Goal: Task Accomplishment & Management: Use online tool/utility

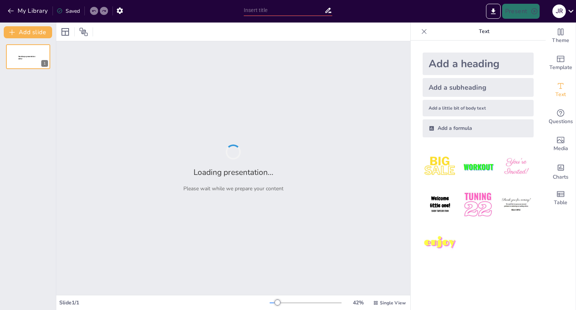
type input "Informe [PERSON_NAME] 2025: Análisis de Remuneraciones para Directores y Altos …"
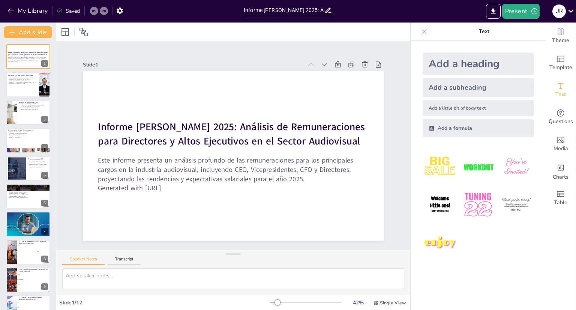
checkbox input "true"
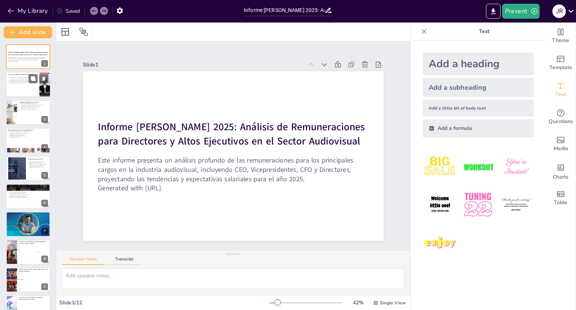
checkbox input "true"
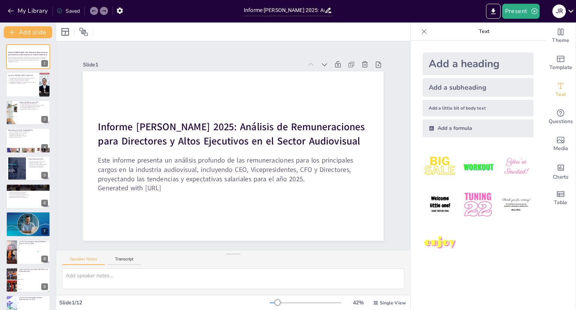
checkbox input "true"
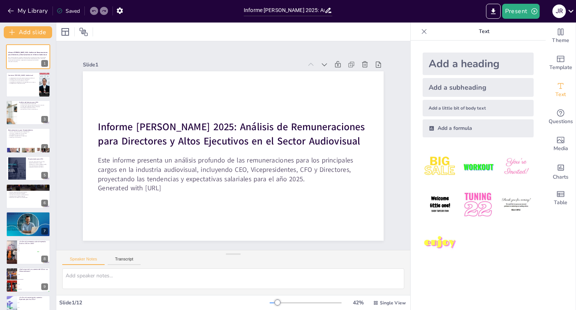
checkbox input "true"
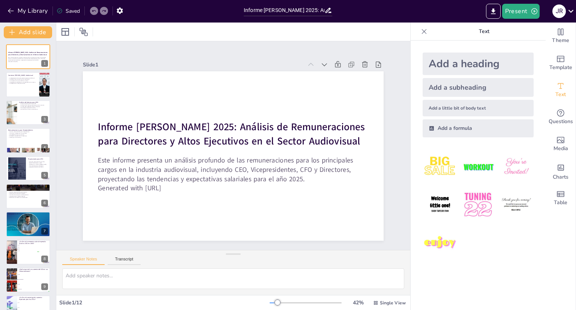
checkbox input "true"
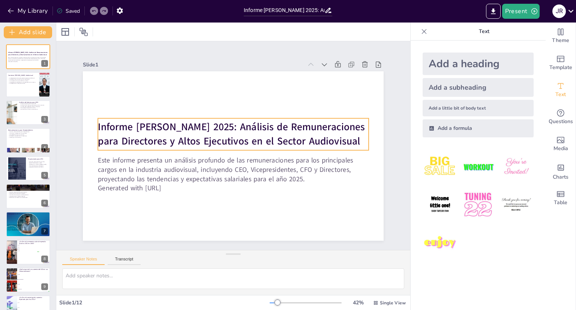
checkbox input "true"
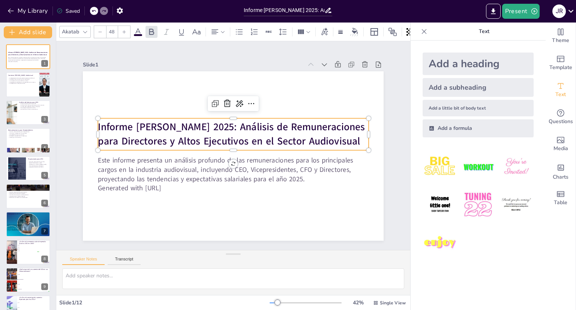
click at [263, 135] on strong "Informe [PERSON_NAME] 2025: Análisis de Remuneraciones para Directores y Altos …" at bounding box center [222, 151] width 83 height 264
checkbox input "true"
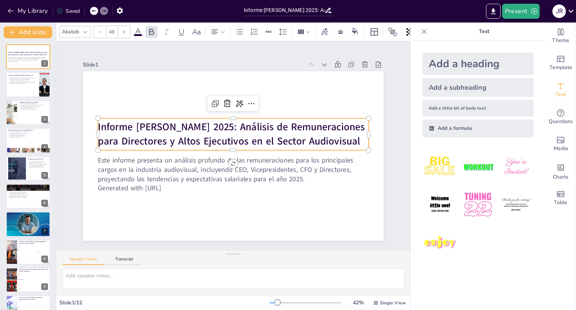
checkbox input "true"
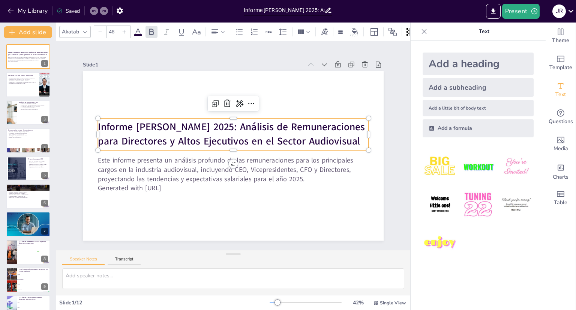
checkbox input "true"
click at [333, 140] on p "Informe [PERSON_NAME] 2025: Análisis de Remuneraciones para Directores y Altos …" at bounding box center [243, 139] width 182 height 236
checkbox input "true"
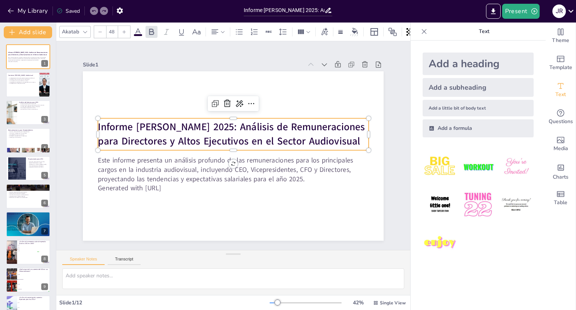
checkbox input "true"
click at [335, 140] on p "Informe [PERSON_NAME] 2025: Análisis de Remuneraciones para Directores y Altos …" at bounding box center [240, 136] width 236 height 182
checkbox input "true"
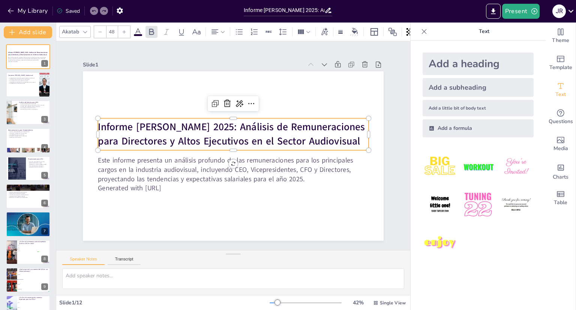
checkbox input "true"
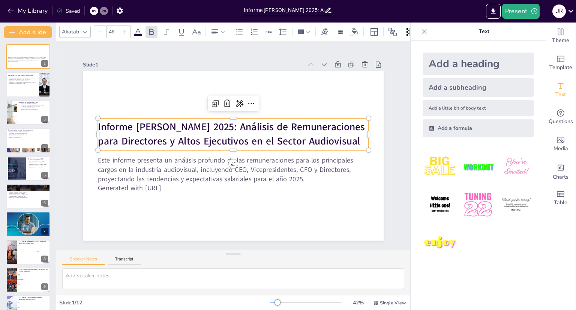
checkbox input "true"
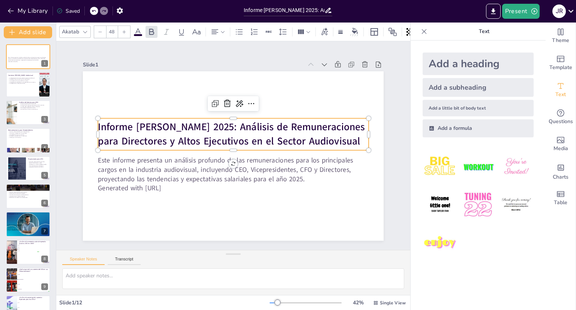
checkbox input "true"
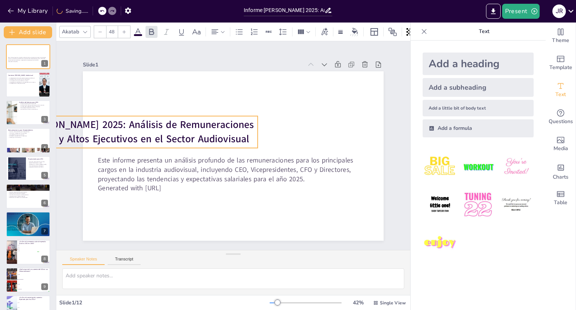
checkbox input "true"
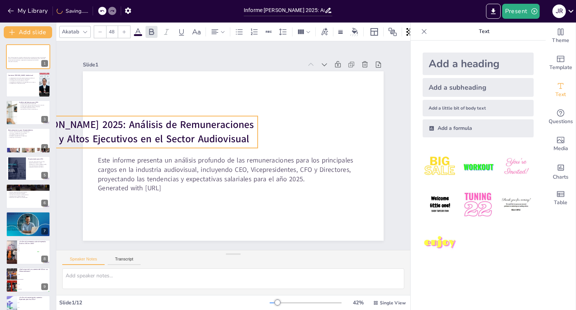
checkbox input "true"
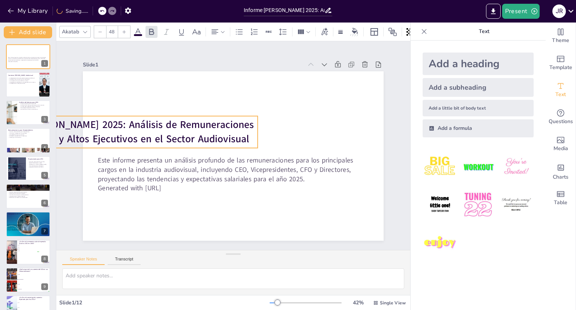
checkbox input "true"
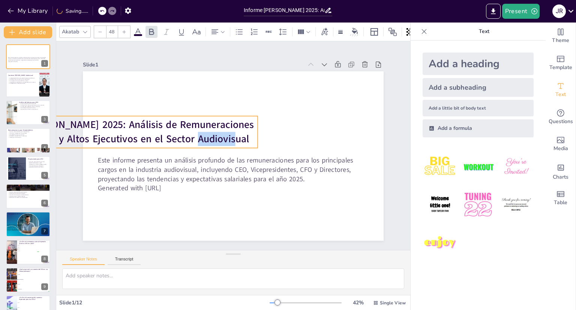
checkbox input "true"
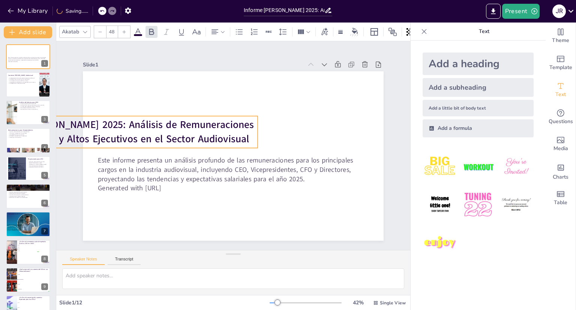
checkbox input "true"
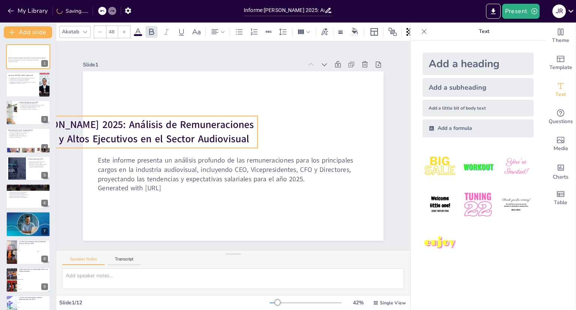
checkbox input "true"
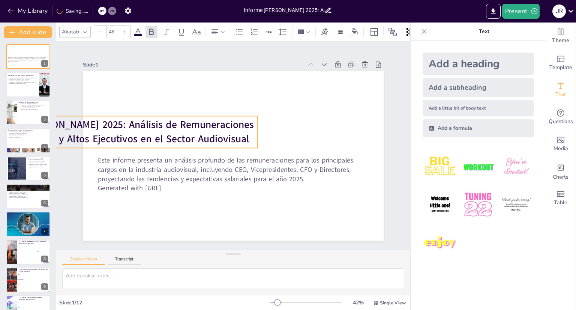
checkbox input "true"
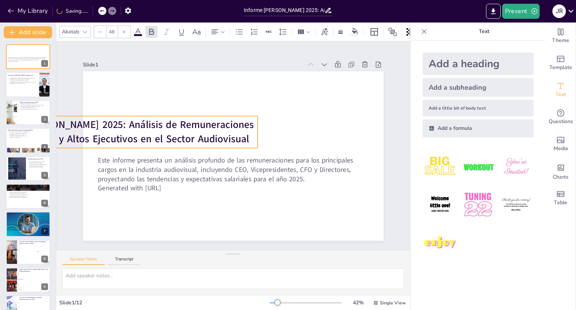
checkbox input "true"
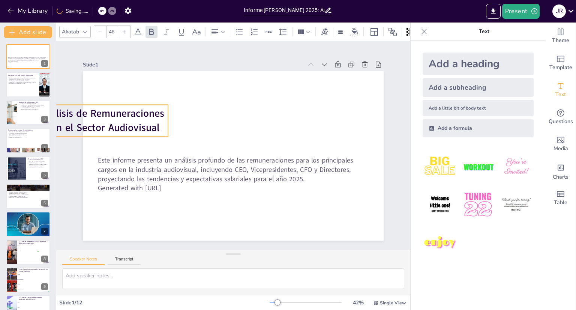
checkbox input "true"
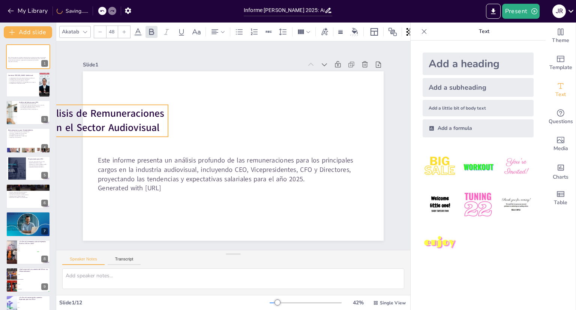
checkbox input "true"
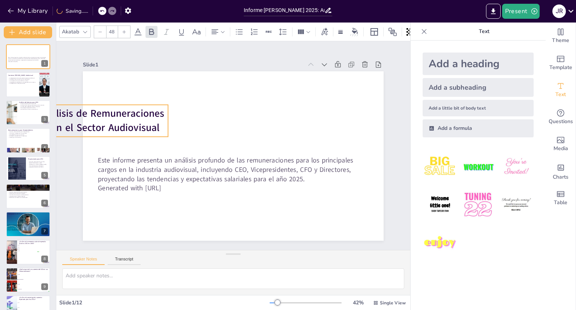
checkbox input "true"
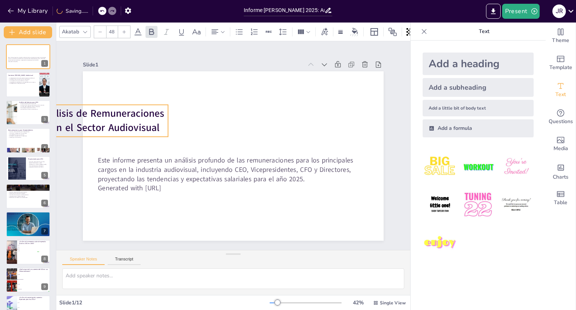
checkbox input "true"
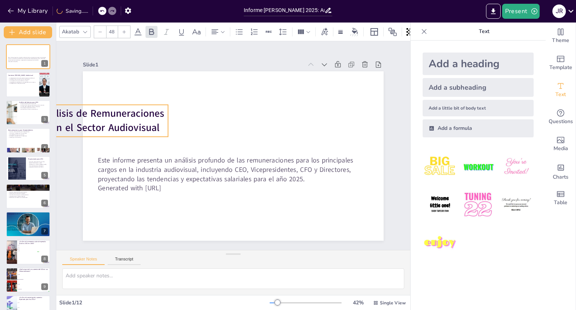
checkbox input "true"
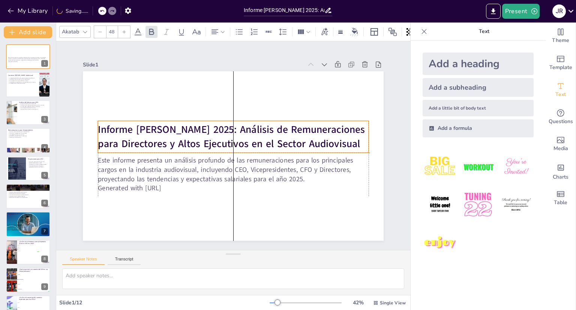
checkbox input "true"
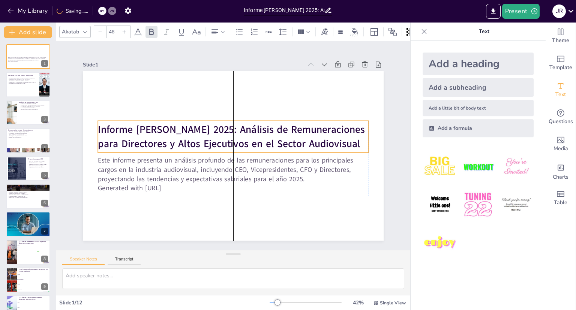
checkbox input "true"
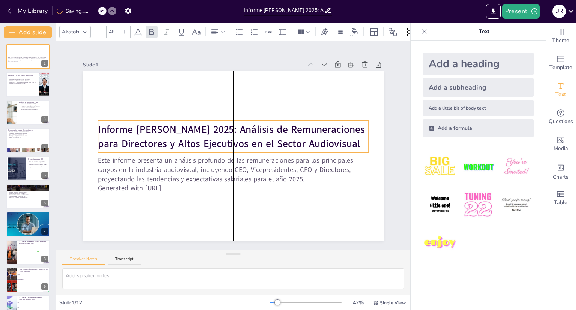
checkbox input "true"
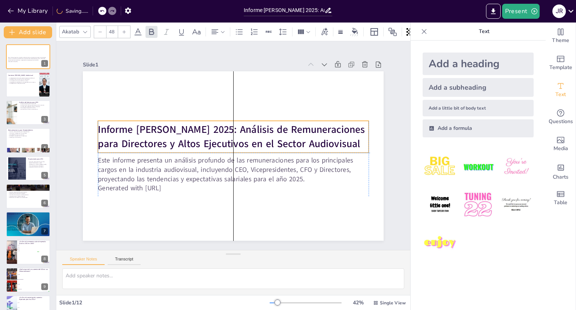
checkbox input "true"
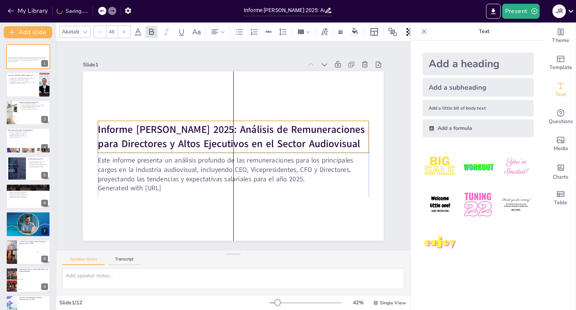
checkbox input "true"
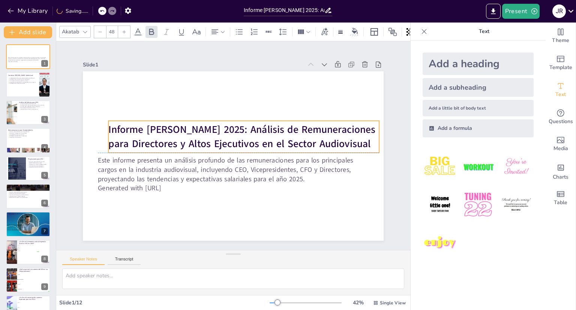
checkbox input "true"
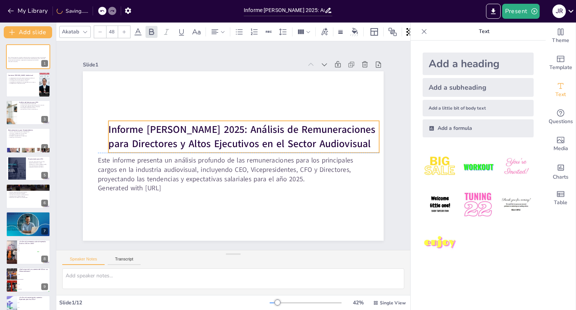
checkbox input "true"
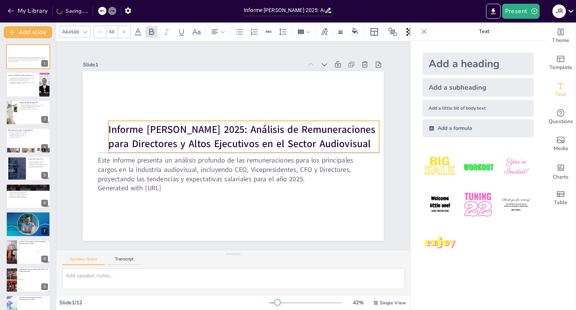
checkbox input "true"
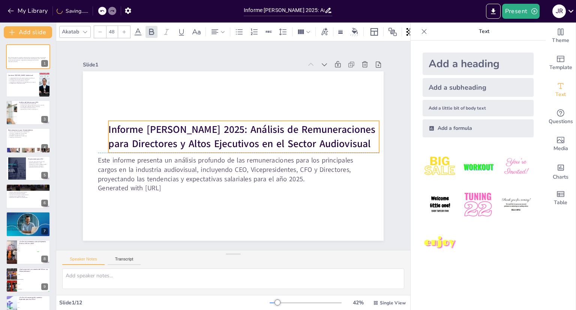
checkbox input "true"
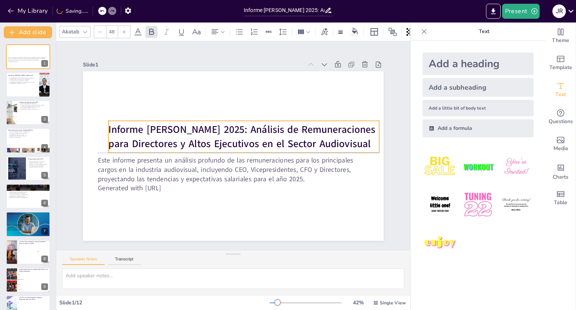
checkbox input "true"
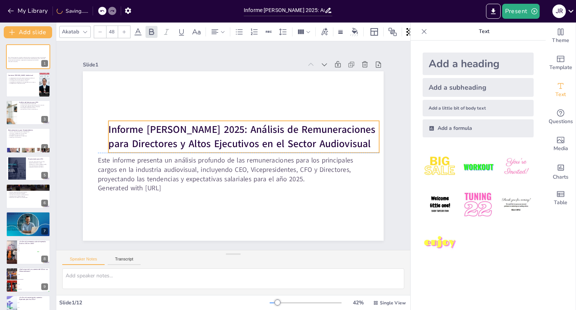
checkbox input "true"
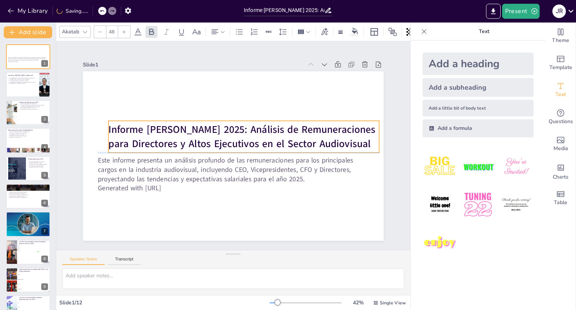
checkbox input "true"
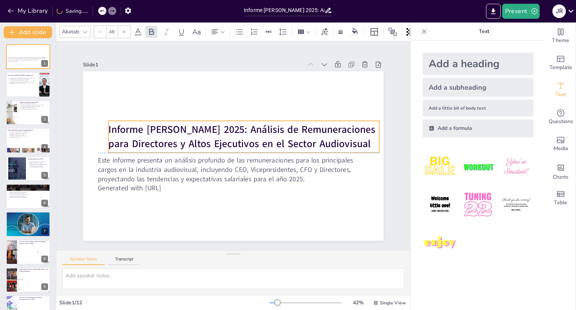
checkbox input "true"
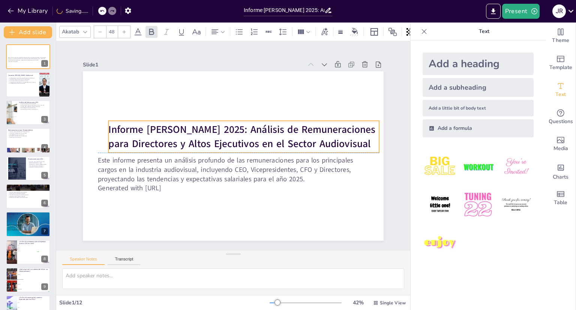
checkbox input "true"
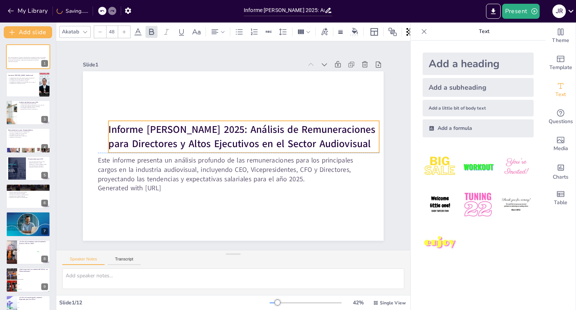
checkbox input "true"
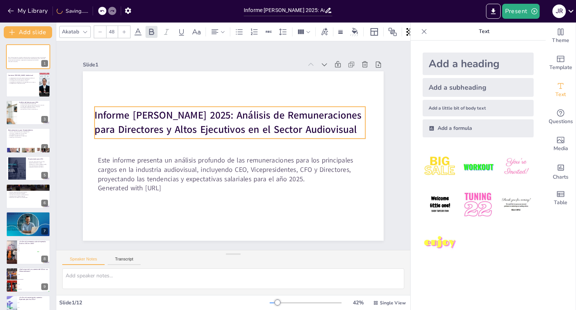
drag, startPoint x: 335, startPoint y: 140, endPoint x: 331, endPoint y: 128, distance: 12.1
click at [331, 128] on p "Informe [PERSON_NAME] 2025: Análisis de Remuneraciones para Directores y Altos …" at bounding box center [223, 125] width 266 height 110
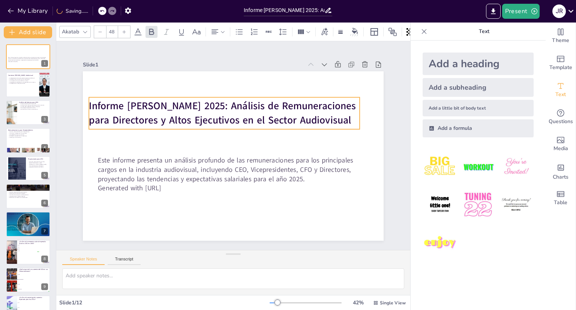
drag, startPoint x: 330, startPoint y: 128, endPoint x: 324, endPoint y: 119, distance: 10.9
click at [245, 119] on p "Informe [PERSON_NAME] 2025: Análisis de Remuneraciones para Directores y Altos …" at bounding box center [204, 161] width 84 height 271
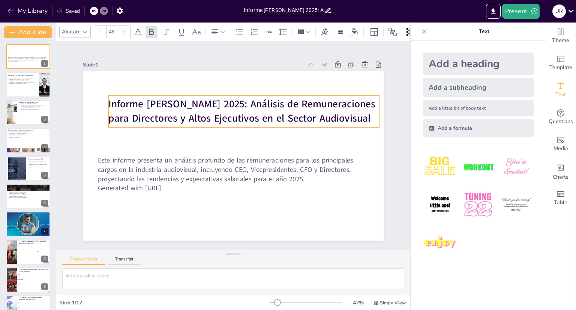
drag, startPoint x: 323, startPoint y: 116, endPoint x: 342, endPoint y: 114, distance: 19.6
click at [339, 114] on p "Informe [PERSON_NAME] 2025: Análisis de Remuneraciones para Directores y Altos …" at bounding box center [209, 173] width 259 height 136
click at [104, 102] on strong "Informe [PERSON_NAME] 2025: Análisis de Remuneraciones para Directores y Altos …" at bounding box center [206, 169] width 232 height 176
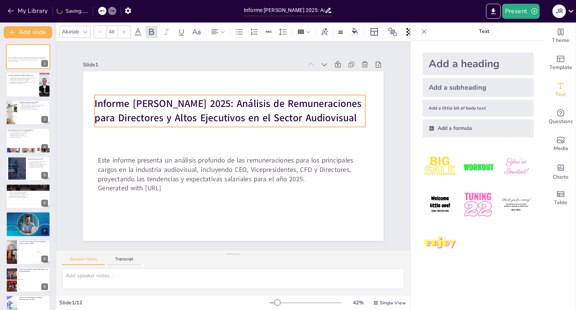
drag, startPoint x: 104, startPoint y: 100, endPoint x: 89, endPoint y: 99, distance: 15.0
click at [90, 99] on strong "Informe [PERSON_NAME] 2025: Análisis de Remuneraciones para Directores y Altos …" at bounding box center [219, 113] width 264 height 83
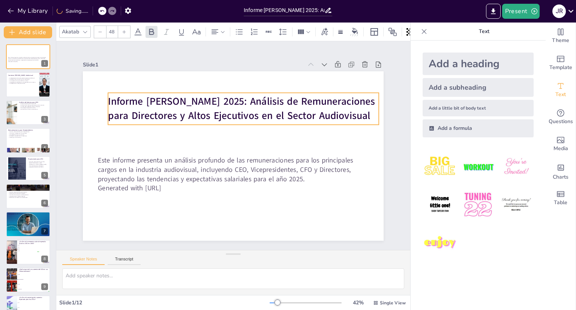
drag, startPoint x: 117, startPoint y: 103, endPoint x: 104, endPoint y: 100, distance: 13.6
click at [104, 111] on strong "Informe [PERSON_NAME] 2025: Análisis de Remuneraciones para Directores y Altos …" at bounding box center [210, 177] width 255 height 132
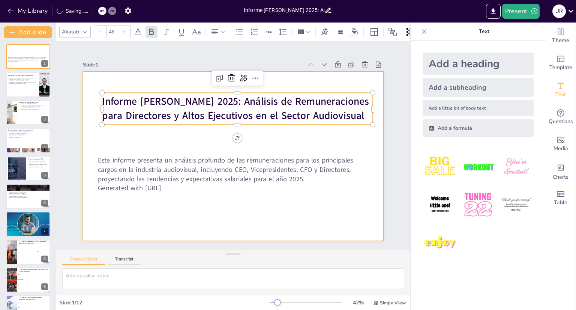
click at [320, 131] on div at bounding box center [233, 155] width 301 height 169
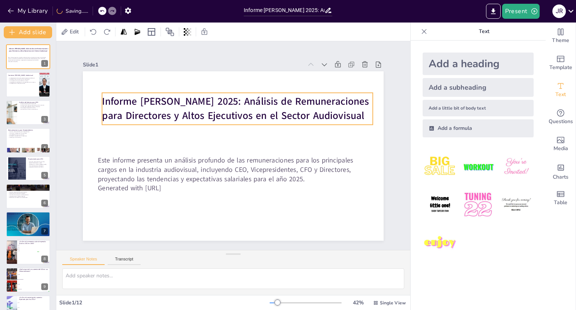
click at [334, 114] on strong "Informe [PERSON_NAME] 2025: Análisis de Remuneraciones para Directores y Altos …" at bounding box center [239, 108] width 269 height 55
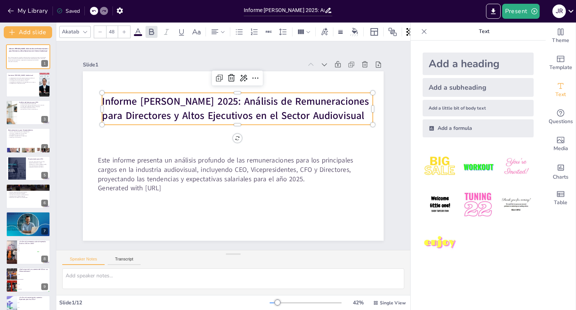
click at [322, 114] on strong "Informe [PERSON_NAME] 2025: Análisis de Remuneraciones para Directores y Altos …" at bounding box center [268, 159] width 107 height 263
click at [323, 114] on strong "Informe [PERSON_NAME] 2025: Análisis de Remuneraciones para Directores y Altos …" at bounding box center [269, 134] width 109 height 258
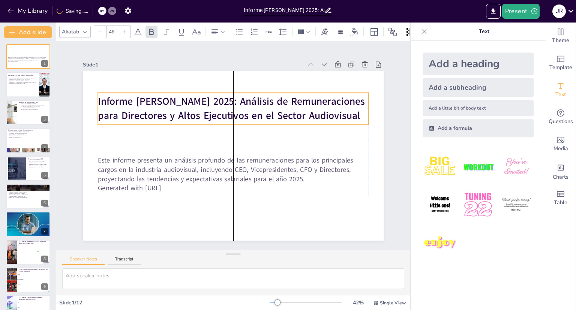
click at [332, 168] on p "Informe [PERSON_NAME] 2025: Análisis de Remuneraciones para Directores y Altos …" at bounding box center [233, 182] width 271 height 28
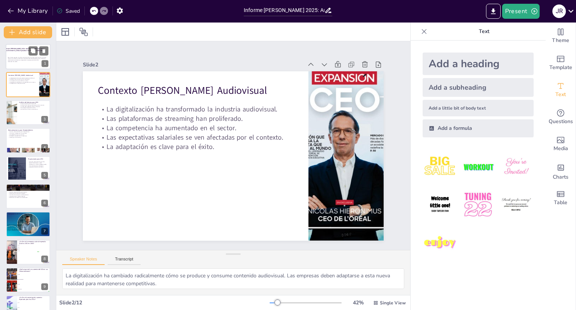
click at [41, 56] on div at bounding box center [28, 57] width 45 height 26
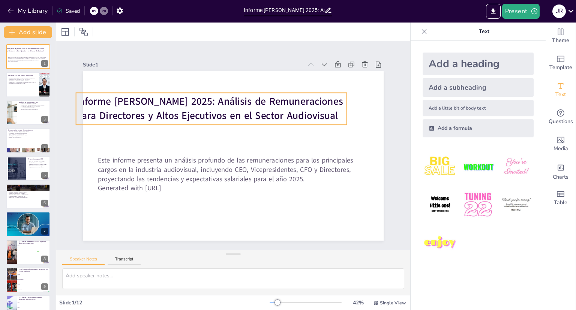
click at [261, 102] on strong "Informe [PERSON_NAME] 2025: Análisis de Remuneraciones para Directores y Altos …" at bounding box center [276, 161] width 228 height 179
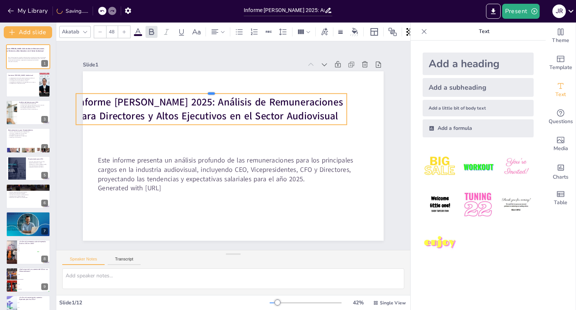
drag, startPoint x: 279, startPoint y: 89, endPoint x: 264, endPoint y: 89, distance: 14.3
click at [301, 90] on div at bounding box center [275, 103] width 116 height 250
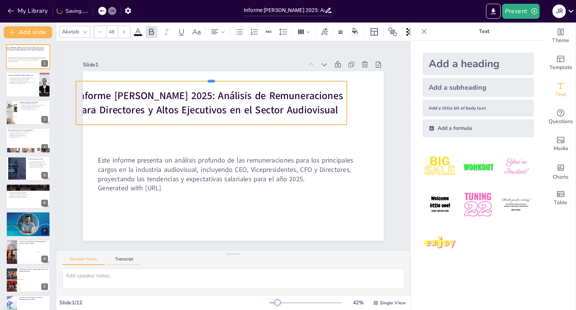
drag, startPoint x: 235, startPoint y: 90, endPoint x: 238, endPoint y: 105, distance: 15.7
click at [245, 198] on div at bounding box center [248, 215] width 270 height 34
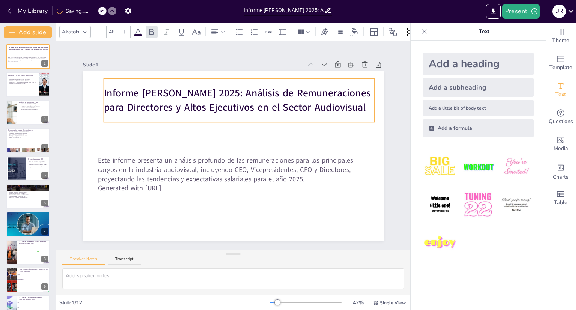
drag, startPoint x: 250, startPoint y: 105, endPoint x: 279, endPoint y: 107, distance: 28.9
click at [272, 103] on strong "Informe [PERSON_NAME] 2025: Análisis de Remuneraciones para Directores y Altos …" at bounding box center [194, 119] width 155 height 245
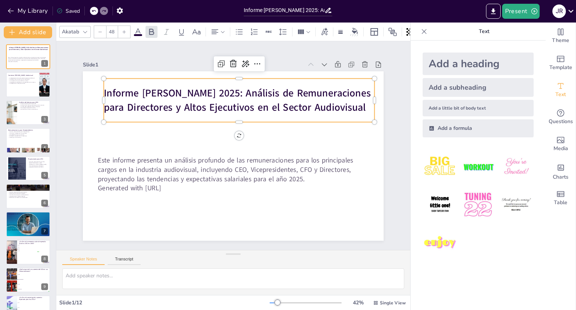
click at [134, 108] on strong "Informe [PERSON_NAME] 2025: Análisis de Remuneraciones para Directores y Altos …" at bounding box center [254, 187] width 241 height 158
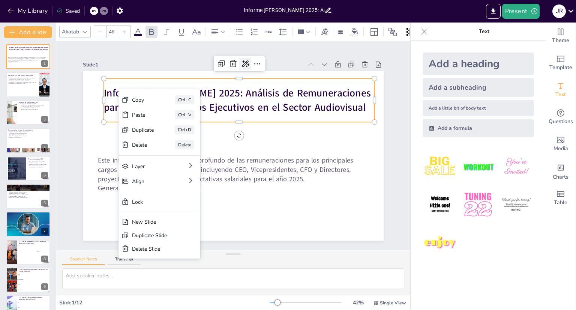
click at [299, 185] on icon at bounding box center [303, 190] width 9 height 10
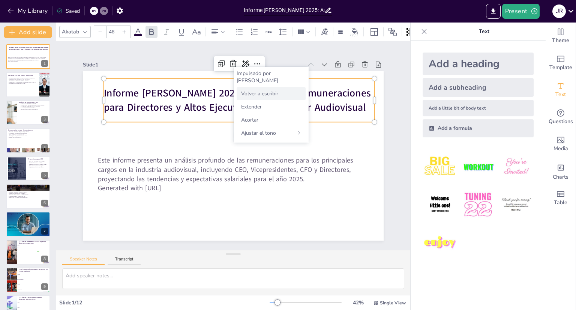
click at [264, 90] on font "Volver a escribir" at bounding box center [259, 93] width 37 height 7
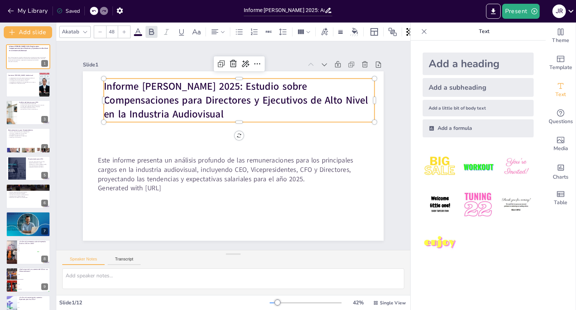
click at [198, 108] on p "Informe [PERSON_NAME] 2025: Estudio sobre Compensaciones para Directores y Ejec…" at bounding box center [272, 169] width 149 height 264
click at [167, 108] on p "Informe [PERSON_NAME] 2025: Estudio sobre Compensaciones para Directores y Ejec…" at bounding box center [188, 140] width 42 height 271
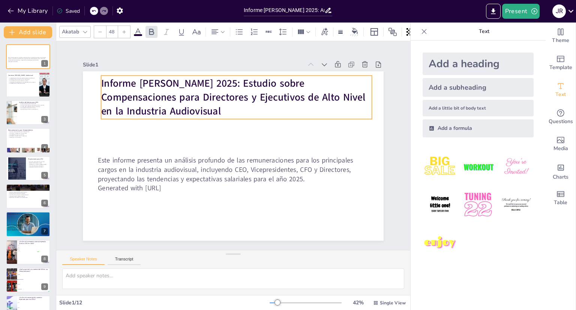
drag, startPoint x: 153, startPoint y: 108, endPoint x: 146, endPoint y: 107, distance: 7.7
click at [146, 107] on p "Informe [PERSON_NAME] 2025: Estudio sobre Compensaciones para Directores y Ejec…" at bounding box center [192, 172] width 193 height 244
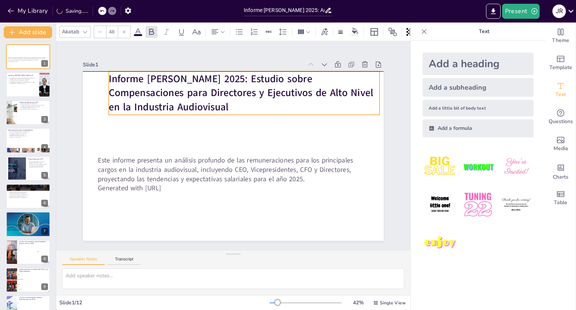
drag, startPoint x: 145, startPoint y: 110, endPoint x: 156, endPoint y: 106, distance: 11.4
click at [225, 106] on p "Informe [PERSON_NAME] 2025: Estudio sobre Compensaciones para Directores y Ejec…" at bounding box center [287, 140] width 124 height 270
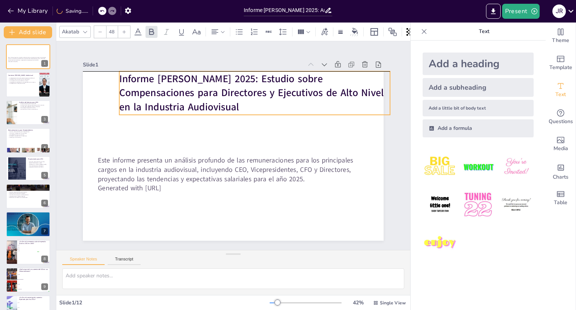
drag, startPoint x: 150, startPoint y: 106, endPoint x: 155, endPoint y: 105, distance: 4.6
click at [161, 106] on strong "Informe [PERSON_NAME] 2025: Estudio sobre Compensaciones para Directores y Ejec…" at bounding box center [251, 93] width 264 height 42
click at [263, 103] on strong "Informe [PERSON_NAME] 2025: Estudio sobre Compensaciones para Directores y Ejec…" at bounding box center [290, 169] width 55 height 266
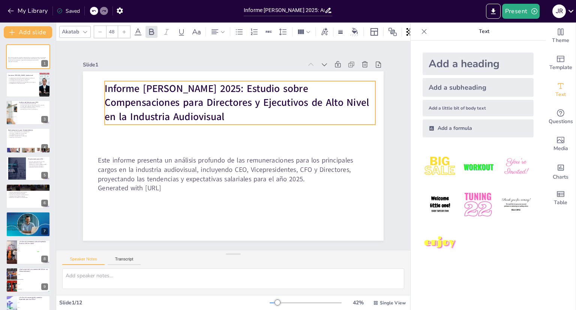
drag, startPoint x: 125, startPoint y: 75, endPoint x: 110, endPoint y: 84, distance: 18.3
click at [197, 84] on strong "Informe [PERSON_NAME] 2025: Estudio sobre Compensaciones para Directores y Ejec…" at bounding box center [275, 166] width 156 height 243
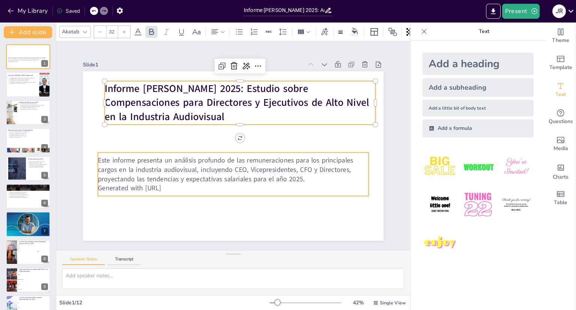
click at [193, 151] on div "Este informe presenta un análisis profundo de las remuneraciones para los princ…" at bounding box center [204, 143] width 71 height 274
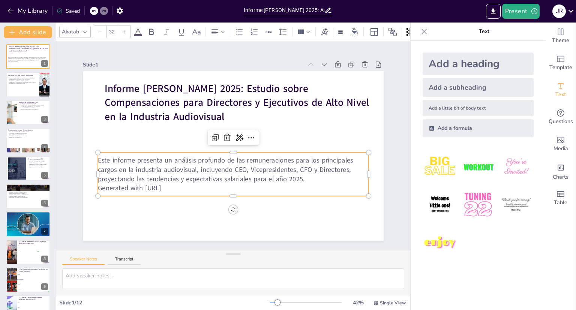
click at [257, 186] on p "Generated with [URL]" at bounding box center [276, 150] width 38 height 270
click at [177, 186] on p "Generated with [URL]" at bounding box center [192, 159] width 93 height 260
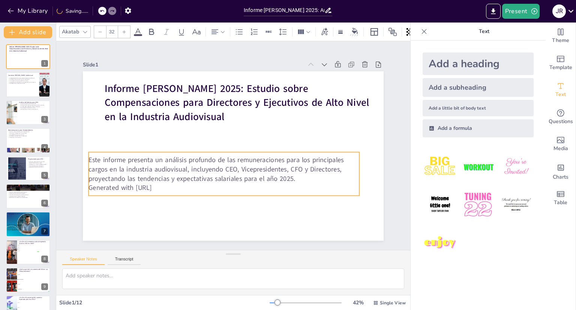
drag, startPoint x: 177, startPoint y: 186, endPoint x: 190, endPoint y: 183, distance: 13.4
click at [169, 185] on p "Generated with [URL]" at bounding box center [193, 127] width 65 height 267
click at [177, 185] on p "Generated with [URL]" at bounding box center [242, 187] width 251 height 119
click at [177, 185] on p "Generated with [URL]" at bounding box center [262, 113] width 239 height 143
click at [176, 185] on p "Generated with [URL]" at bounding box center [196, 166] width 188 height 207
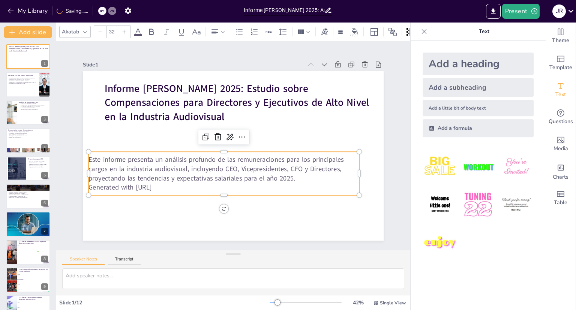
click at [171, 122] on p "Generated with [URL]" at bounding box center [238, 103] width 270 height 38
click at [171, 185] on p "Generated with [URL]" at bounding box center [215, 184] width 267 height 65
click at [171, 185] on p "Generated with [URL]" at bounding box center [216, 106] width 224 height 167
click at [171, 177] on p "Generated with [URL]" at bounding box center [220, 105] width 239 height 144
click at [202, 185] on p "Generated with [URL]" at bounding box center [274, 132] width 144 height 239
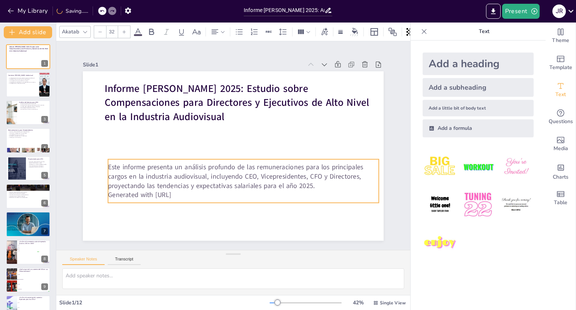
drag, startPoint x: 171, startPoint y: 184, endPoint x: 186, endPoint y: 186, distance: 15.5
click at [189, 132] on p "Generated with [URL]" at bounding box center [213, 99] width 267 height 66
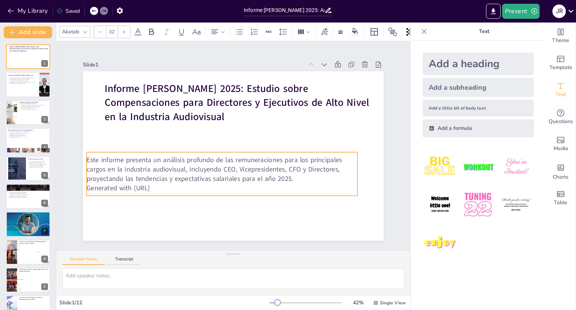
drag, startPoint x: 101, startPoint y: 159, endPoint x: 87, endPoint y: 154, distance: 14.2
click at [84, 155] on p "Este informe presenta un análisis profundo de las remuneraciones para los princ…" at bounding box center [213, 163] width 259 height 136
click at [165, 156] on p "Este informe presenta un análisis profundo de las remuneraciones para los princ…" at bounding box center [207, 140] width 84 height 271
click at [93, 156] on p "Este informe presenta un análisis profundo de las remuneraciones para los princ…" at bounding box center [211, 159] width 236 height 182
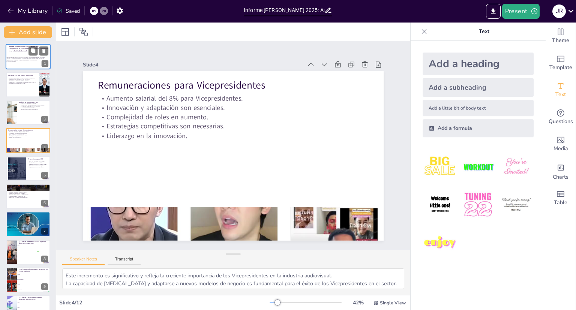
click at [18, 53] on div at bounding box center [28, 57] width 45 height 26
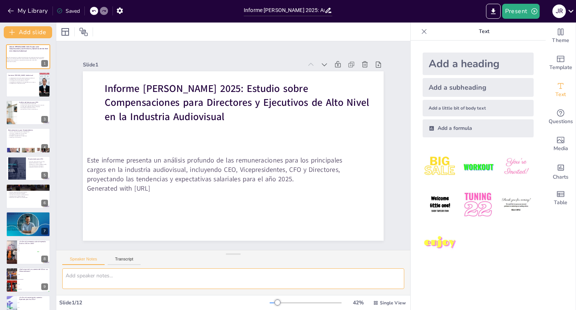
click at [80, 281] on textarea at bounding box center [233, 278] width 342 height 21
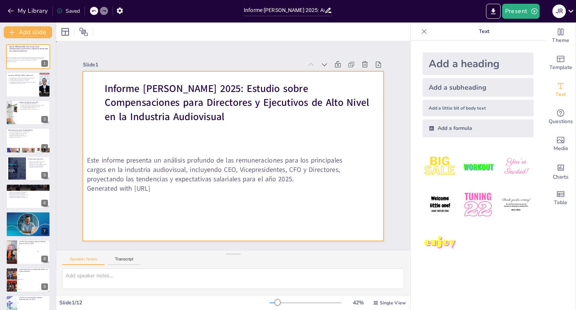
click at [109, 206] on div at bounding box center [223, 150] width 277 height 344
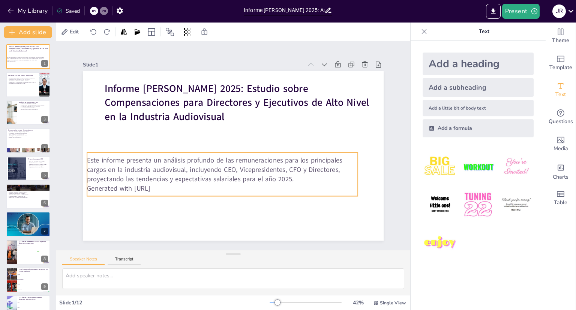
click at [119, 176] on p "Este informe presenta un análisis profundo de las remuneraciones para los princ…" at bounding box center [209, 156] width 220 height 202
click at [119, 176] on p "Este informe presenta un análisis profundo de las remuneraciones para los princ…" at bounding box center [216, 165] width 266 height 110
click at [130, 176] on p "Este informe presenta un análisis profundo de las remuneraciones para los princ…" at bounding box center [254, 130] width 249 height 160
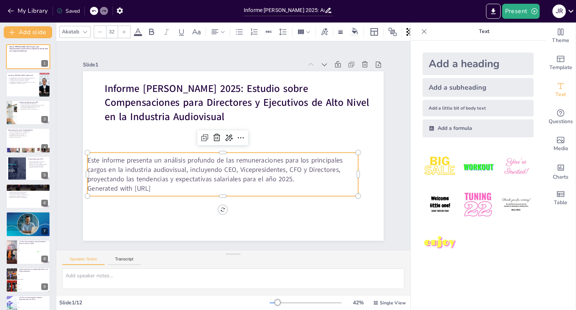
click at [420, 35] on icon at bounding box center [424, 32] width 8 height 8
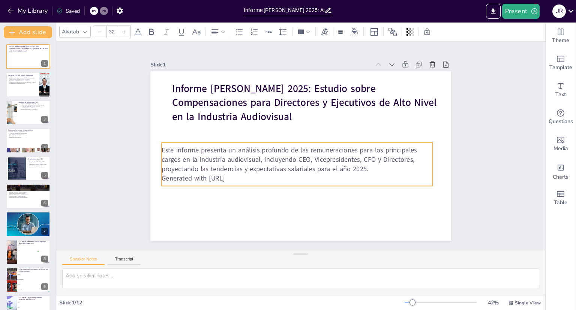
drag, startPoint x: 357, startPoint y: 179, endPoint x: 363, endPoint y: 169, distance: 12.2
click at [363, 169] on p "Este informe presenta un análisis profundo de las remuneraciones para los princ…" at bounding box center [315, 145] width 110 height 266
click at [11, 13] on icon "button" at bounding box center [11, 11] width 8 height 8
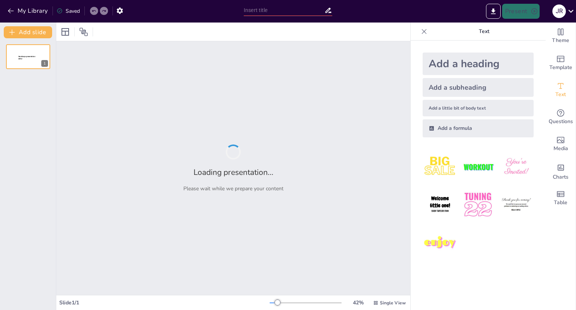
type input "Informe [PERSON_NAME] 2025: Análisis de Remuneraciones para Directores y Altos …"
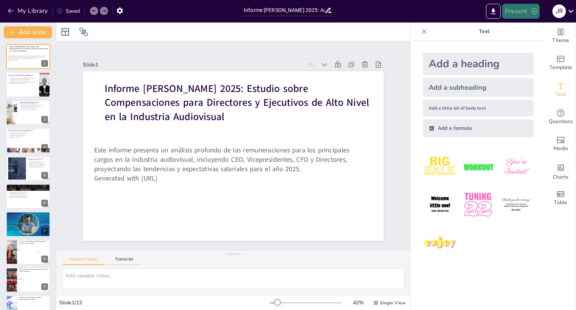
click at [524, 15] on button "Present" at bounding box center [521, 11] width 38 height 15
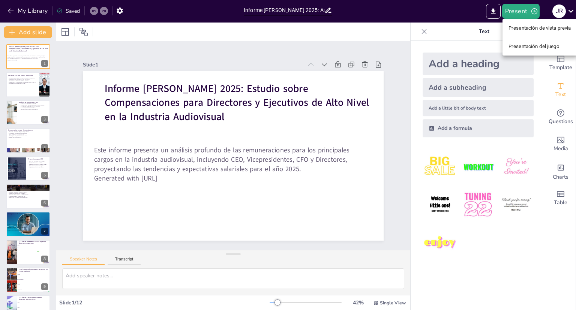
click at [527, 29] on font "Presentación de vista previa" at bounding box center [540, 28] width 63 height 6
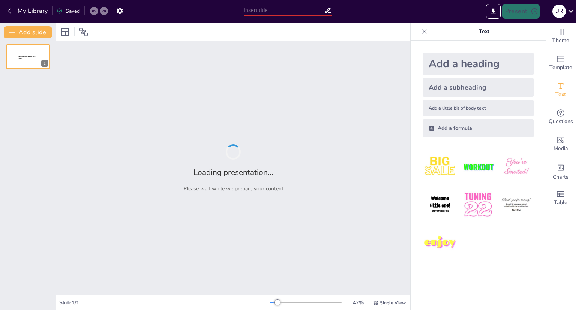
type input "Informe [PERSON_NAME] 2025: Análisis de Remuneraciones para Directores y Altos …"
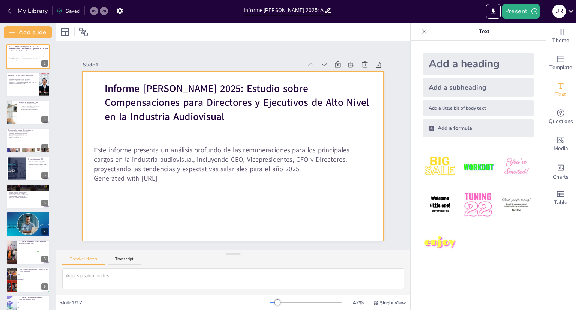
checkbox input "true"
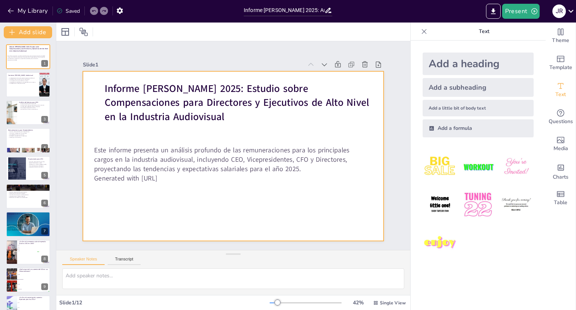
checkbox input "true"
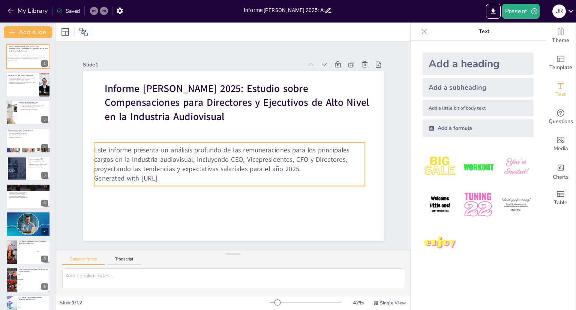
checkbox input "true"
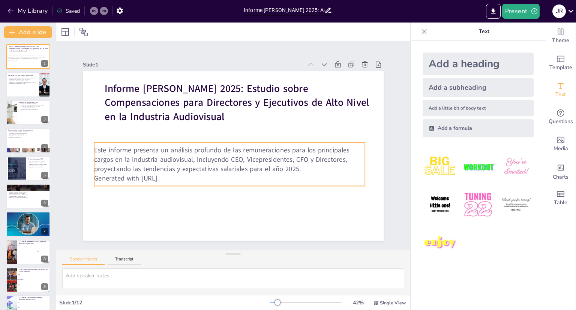
checkbox input "true"
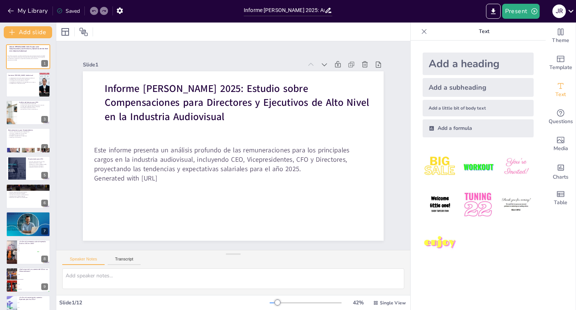
checkbox input "true"
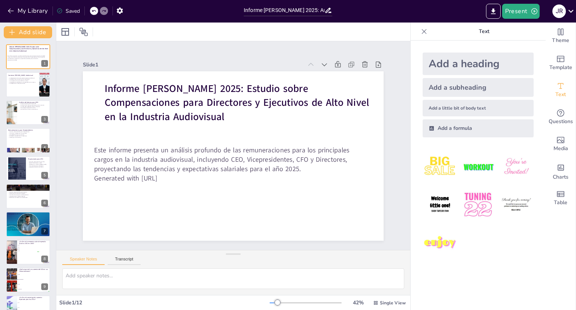
checkbox input "true"
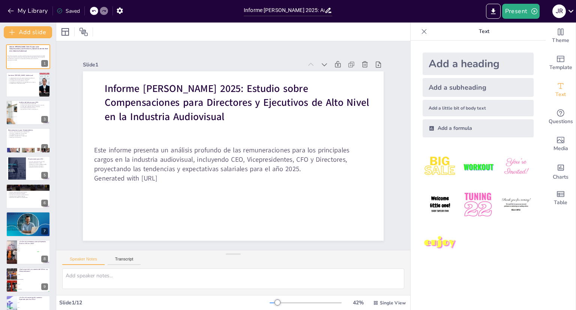
checkbox input "true"
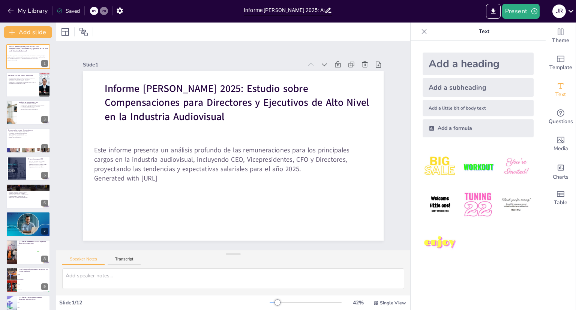
checkbox input "true"
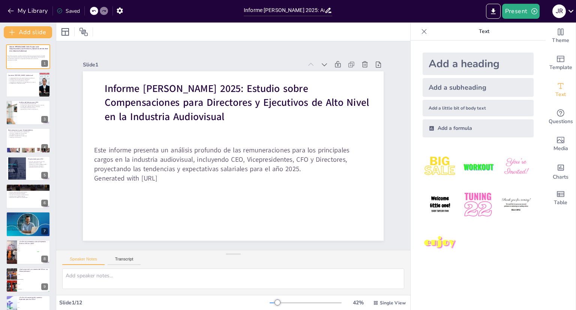
checkbox input "true"
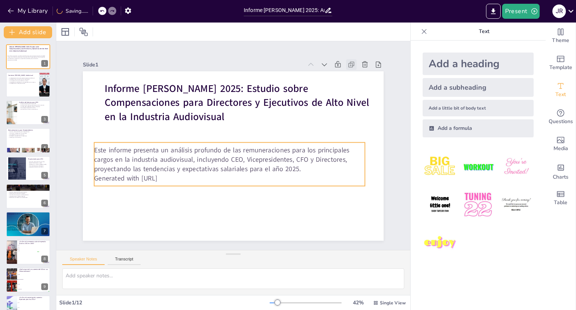
checkbox input "true"
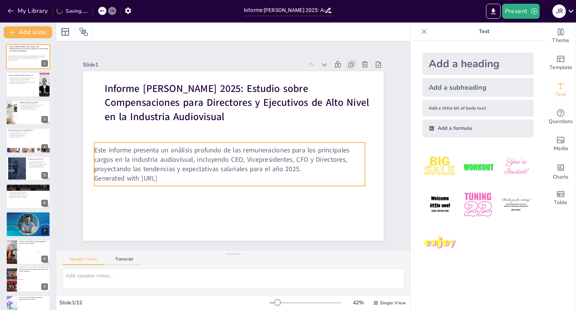
checkbox input "true"
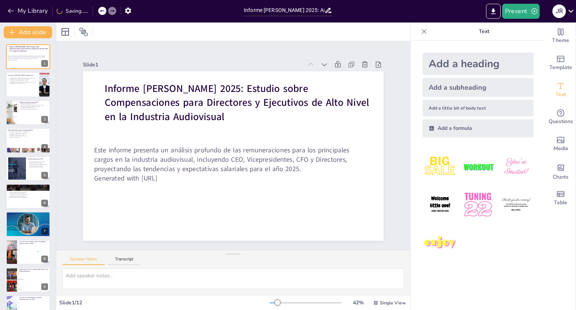
checkbox input "true"
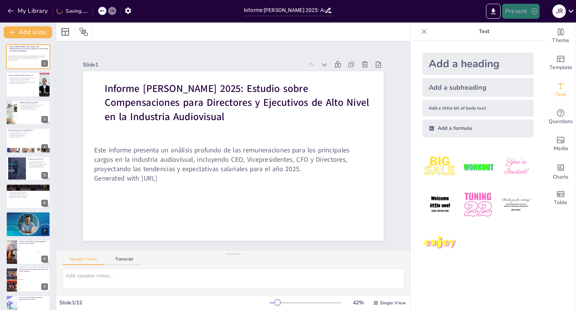
click at [521, 9] on button "Present" at bounding box center [521, 11] width 38 height 15
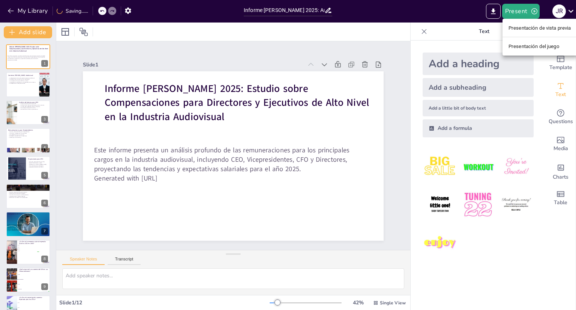
click at [495, 14] on div at bounding box center [288, 155] width 576 height 310
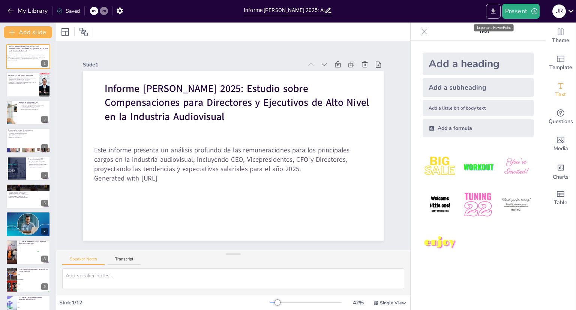
click at [494, 12] on icon "Export to PowerPoint" at bounding box center [493, 11] width 5 height 6
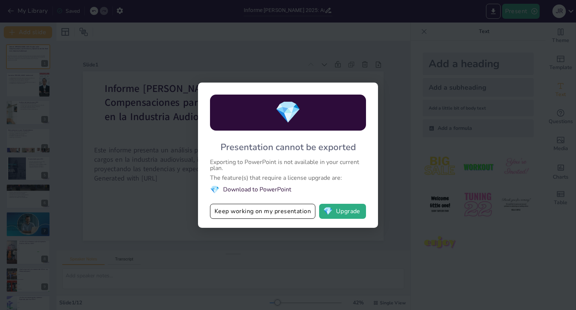
click at [269, 191] on li "💎 Download to PowerPoint" at bounding box center [288, 190] width 156 height 10
click at [334, 209] on button "💎 Upgrade" at bounding box center [342, 211] width 47 height 15
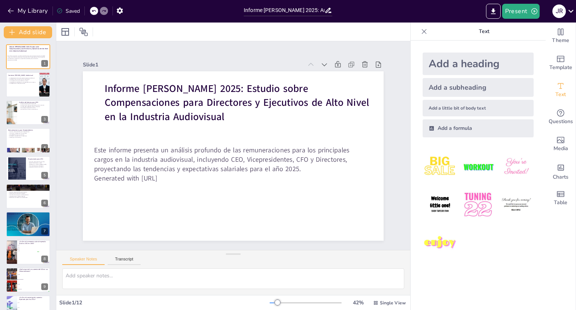
checkbox input "true"
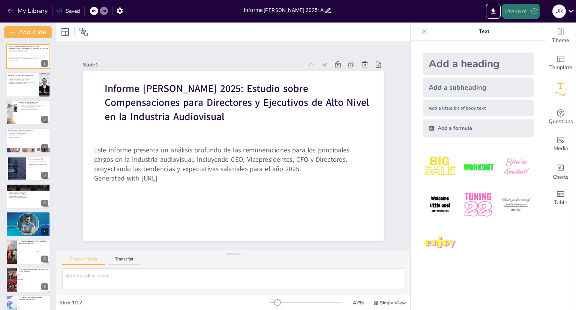
click at [532, 13] on icon "button" at bounding box center [535, 12] width 8 height 8
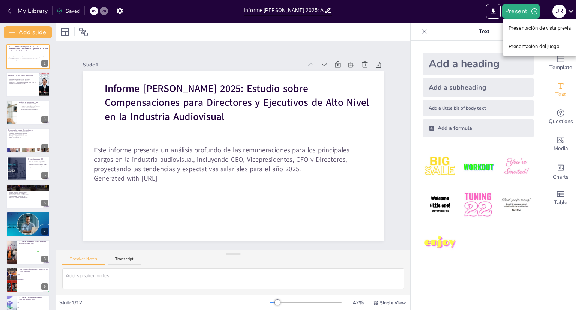
click at [520, 30] on font "Presentación de vista previa" at bounding box center [540, 28] width 63 height 6
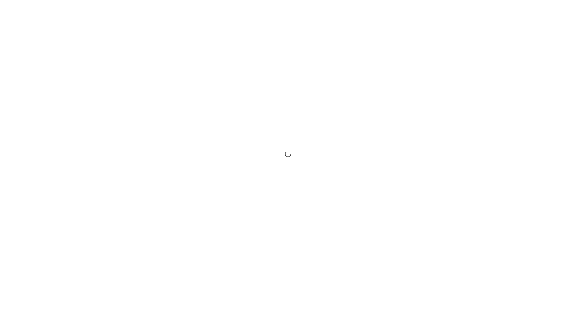
click at [345, 126] on div at bounding box center [288, 155] width 576 height 310
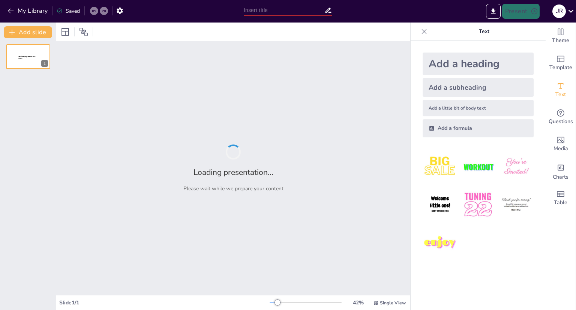
type input "Informe [PERSON_NAME] 2025: Análisis de Remuneraciones para Directores y Altos …"
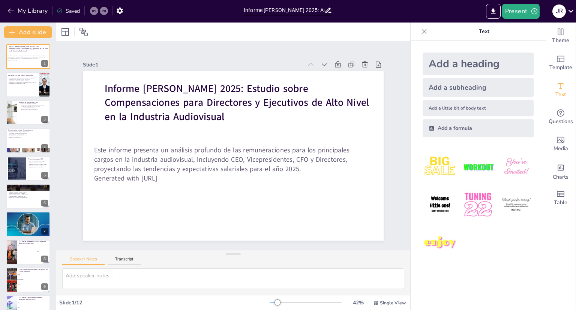
checkbox input "true"
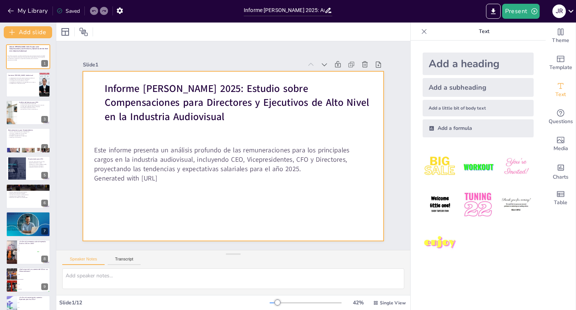
checkbox input "true"
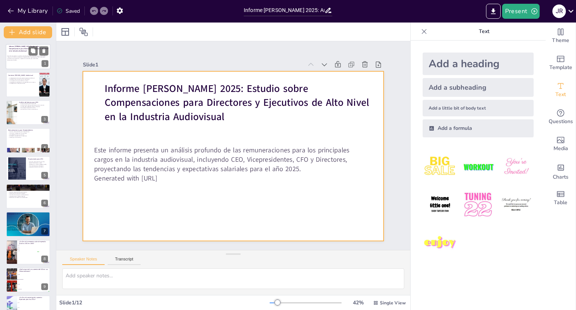
checkbox input "true"
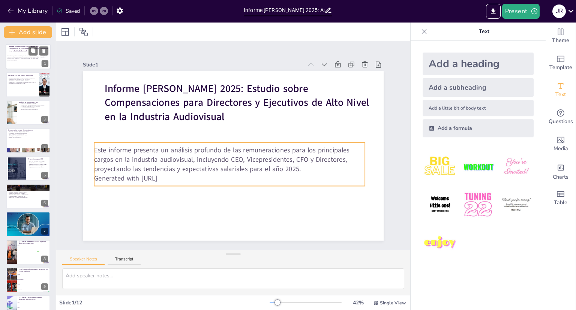
checkbox input "true"
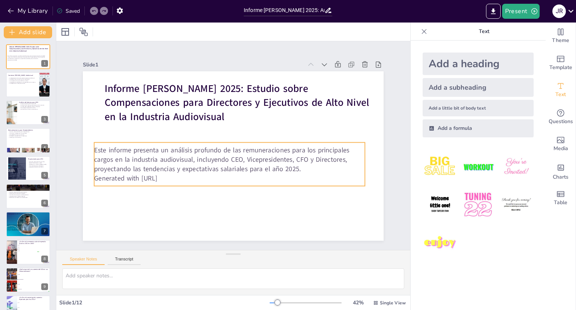
checkbox input "true"
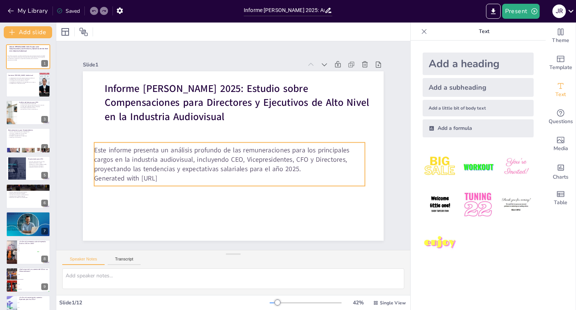
checkbox input "true"
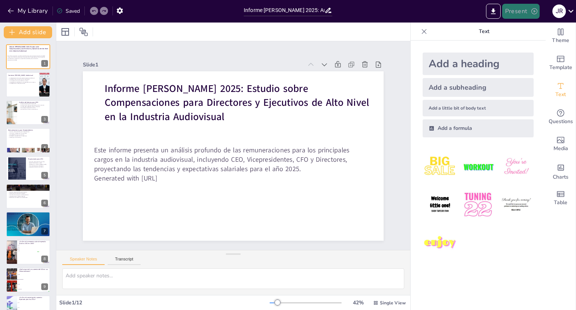
click at [524, 9] on button "Present" at bounding box center [521, 11] width 38 height 15
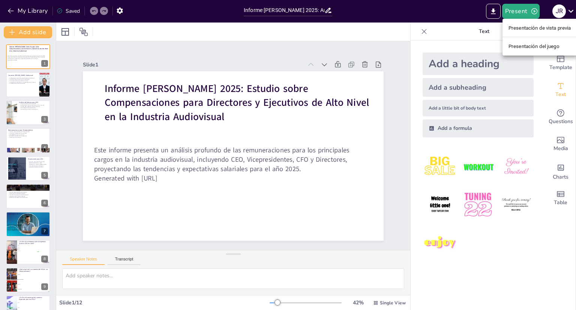
click at [522, 28] on font "Presentación de vista previa" at bounding box center [540, 28] width 63 height 6
